Goal: Navigation & Orientation: Find specific page/section

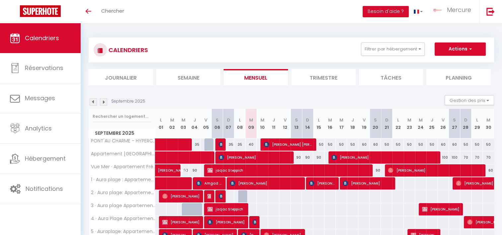
click at [114, 73] on li "Journalier" at bounding box center [121, 77] width 64 height 16
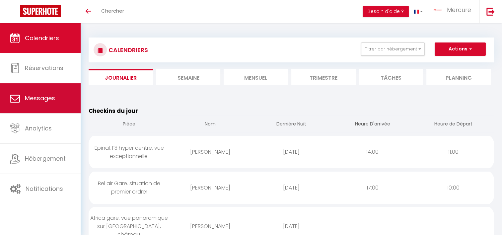
click at [51, 101] on span "Messages" at bounding box center [40, 98] width 30 height 8
select select "message"
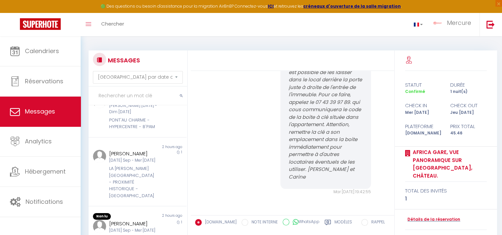
scroll to position [261, 0]
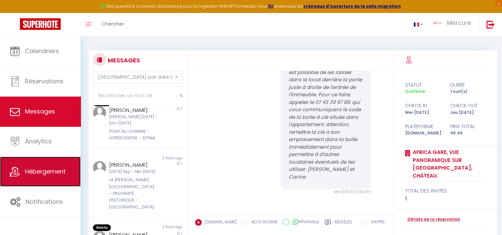
click at [50, 172] on span "Hébergement" at bounding box center [45, 171] width 41 height 8
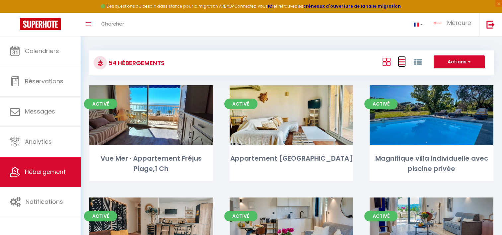
click at [399, 62] on icon at bounding box center [402, 62] width 8 height 8
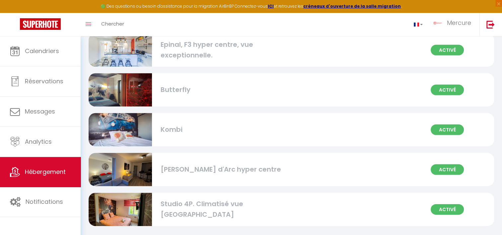
scroll to position [2007, 0]
